Goal: Find specific page/section: Find specific page/section

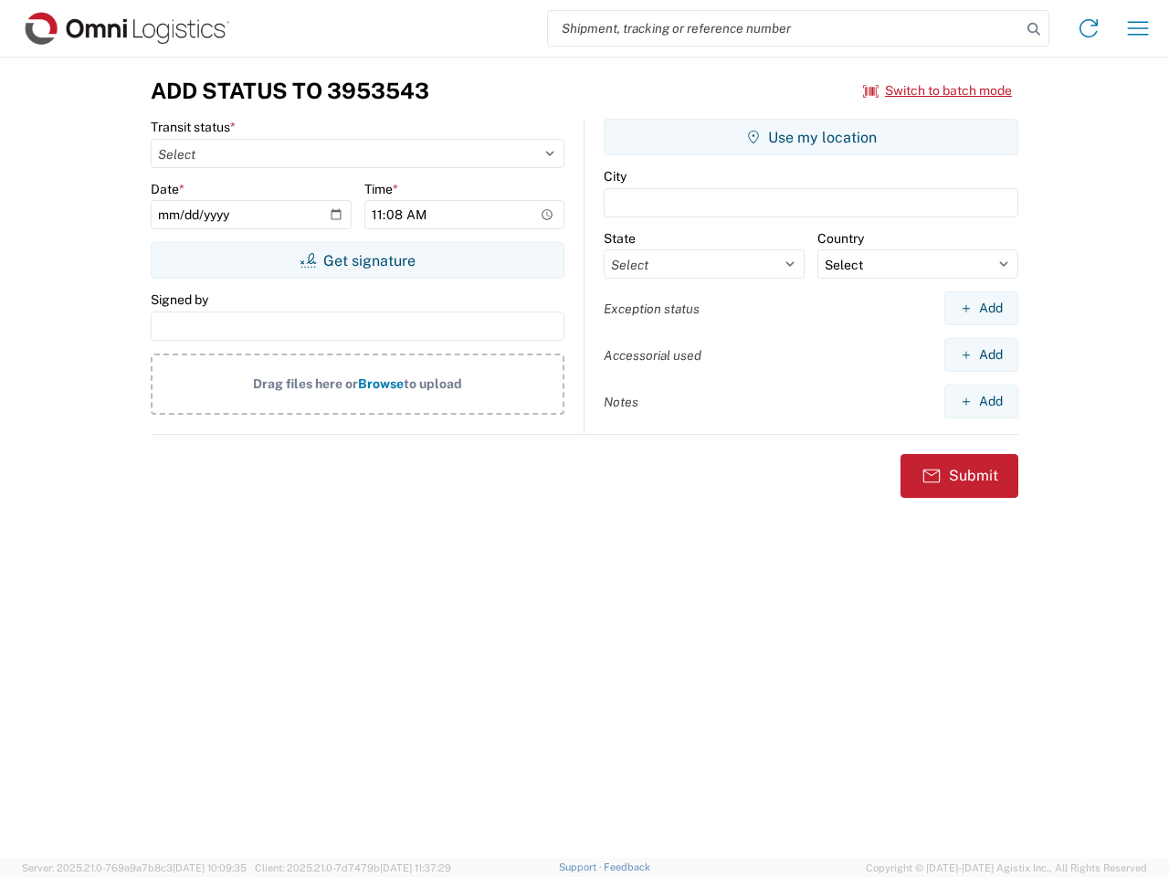
click at [784, 28] on input "search" at bounding box center [784, 28] width 473 height 35
click at [1034, 29] on icon at bounding box center [1034, 29] width 26 height 26
click at [1088, 28] on icon at bounding box center [1088, 28] width 29 height 29
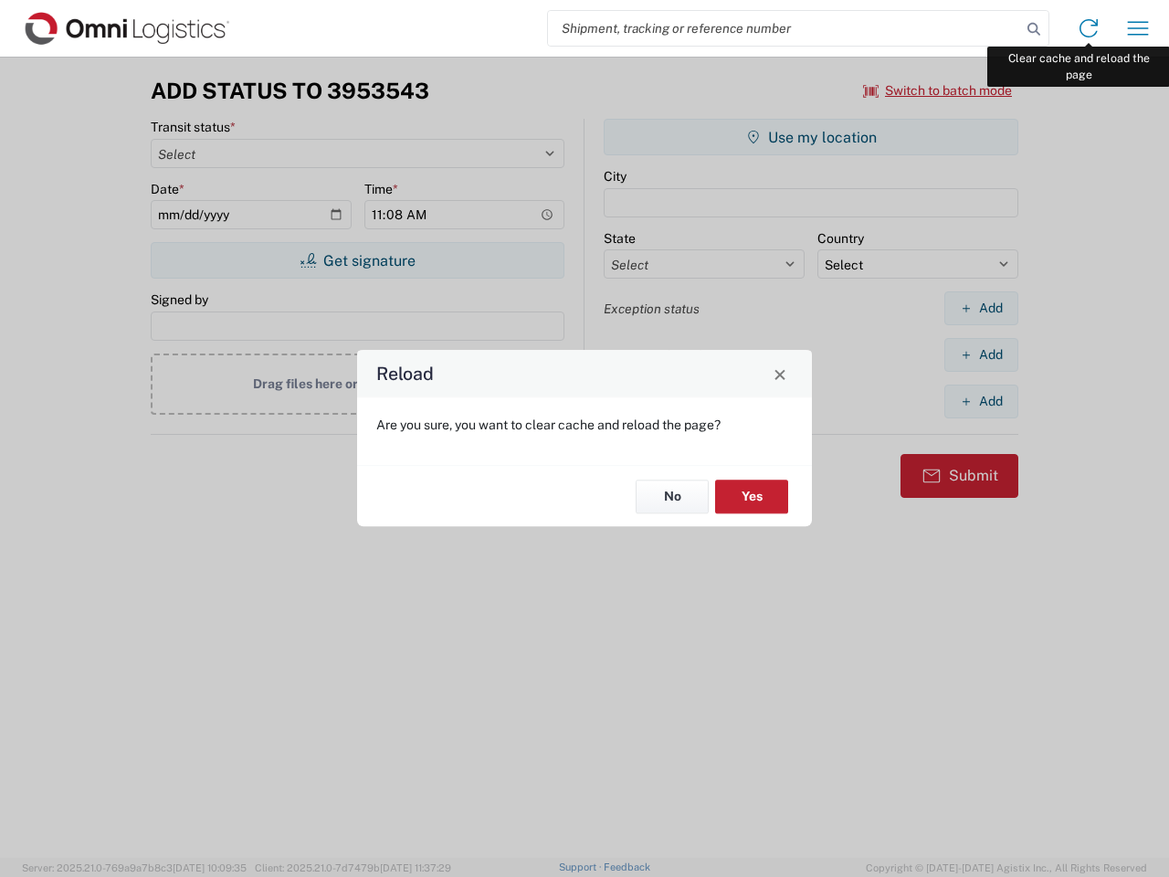
click at [1138, 28] on div "Reload Are you sure, you want to clear cache and reload the page? No Yes" at bounding box center [584, 438] width 1169 height 877
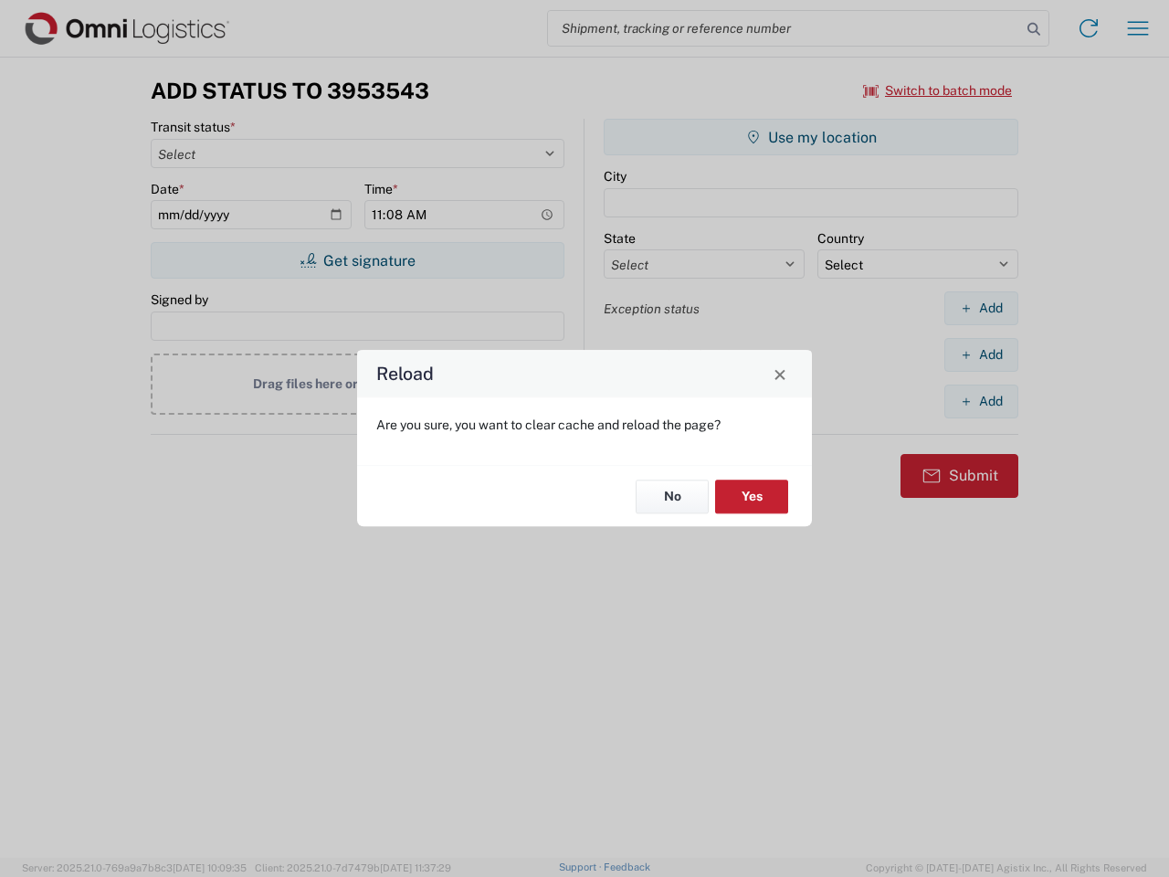
click at [938, 90] on div "Reload Are you sure, you want to clear cache and reload the page? No Yes" at bounding box center [584, 438] width 1169 height 877
click at [357, 260] on div "Reload Are you sure, you want to clear cache and reload the page? No Yes" at bounding box center [584, 438] width 1169 height 877
click at [811, 137] on div "Reload Are you sure, you want to clear cache and reload the page? No Yes" at bounding box center [584, 438] width 1169 height 877
click at [981, 308] on div "Reload Are you sure, you want to clear cache and reload the page? No Yes" at bounding box center [584, 438] width 1169 height 877
click at [981, 354] on div "Reload Are you sure, you want to clear cache and reload the page? No Yes" at bounding box center [584, 438] width 1169 height 877
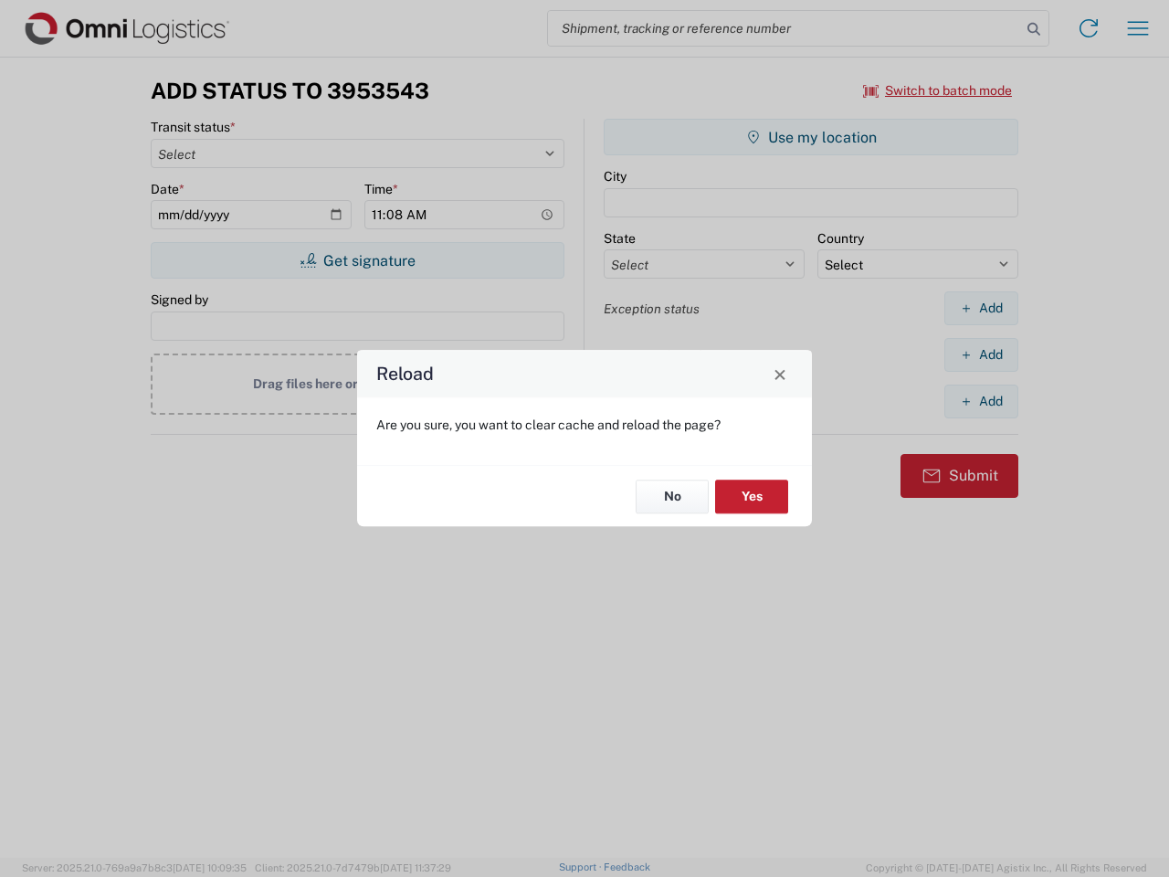
click at [981, 401] on div "Reload Are you sure, you want to clear cache and reload the page? No Yes" at bounding box center [584, 438] width 1169 height 877
